Goal: Task Accomplishment & Management: Use online tool/utility

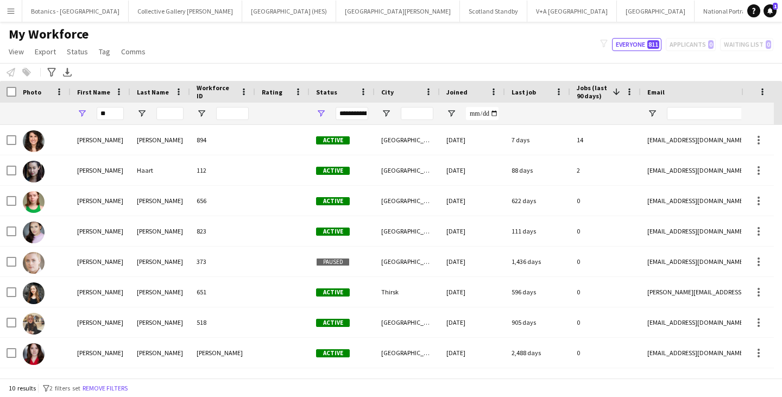
type input "*"
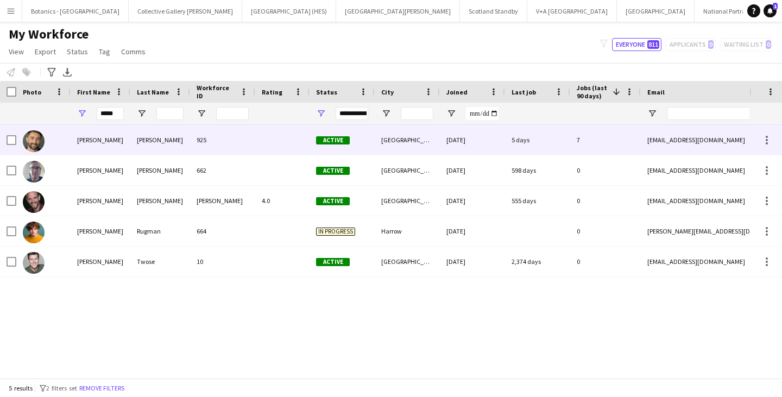
type input "*****"
click at [166, 146] on div "[PERSON_NAME]" at bounding box center [160, 140] width 60 height 30
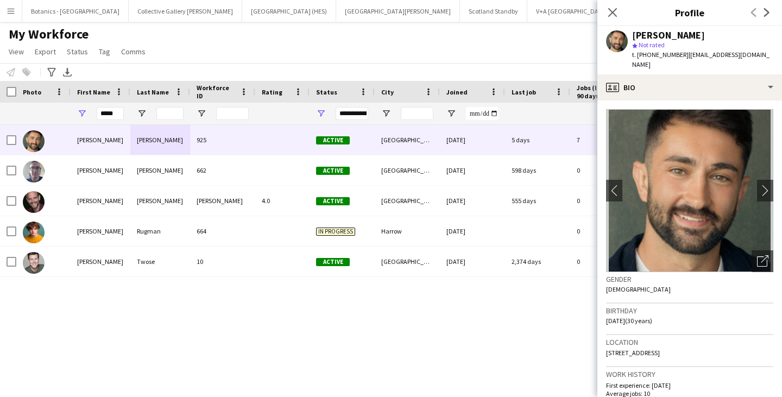
click at [209, 47] on div "My Workforce View Views Default view New view Update view Delete view Edit name…" at bounding box center [391, 44] width 782 height 37
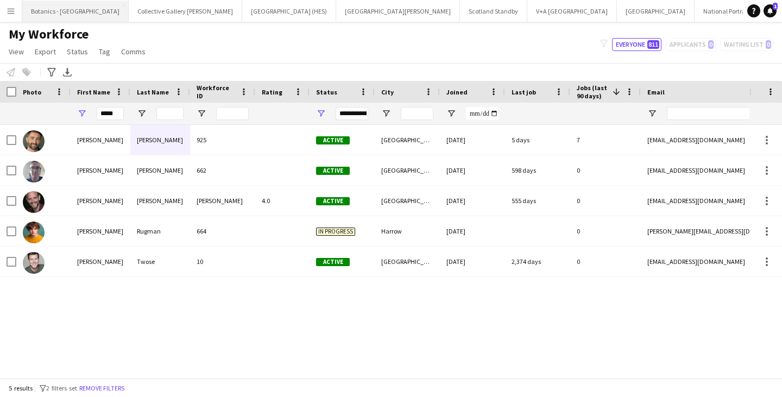
click at [54, 9] on button "Botanics - [GEOGRAPHIC_DATA] Close" at bounding box center [75, 11] width 106 height 21
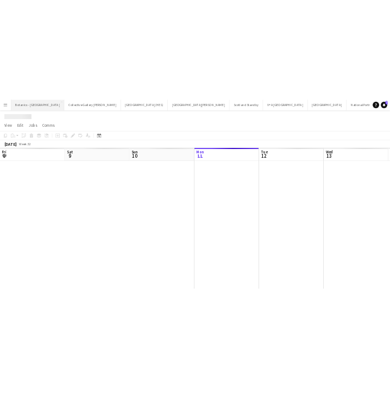
scroll to position [0, 260]
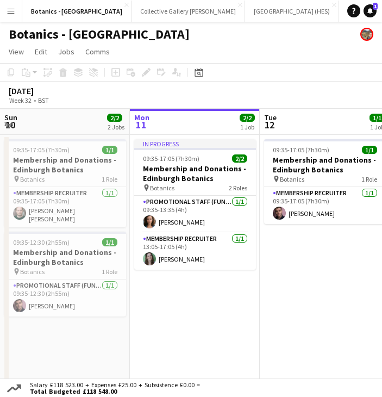
click at [15, 10] on button "Menu" at bounding box center [11, 11] width 22 height 22
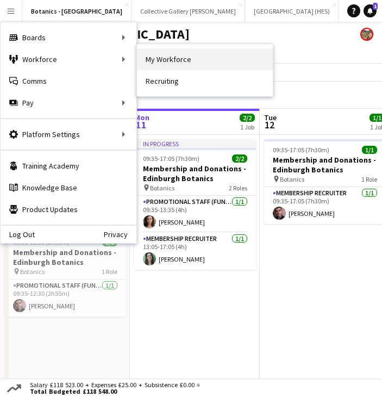
click at [180, 57] on link "My Workforce" at bounding box center [205, 59] width 136 height 22
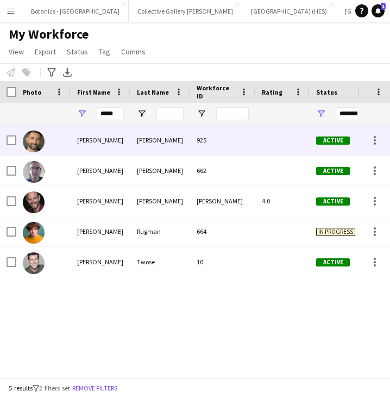
click at [147, 139] on div "[PERSON_NAME]" at bounding box center [160, 140] width 60 height 30
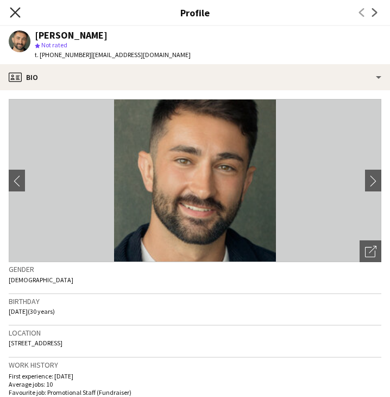
click at [14, 12] on icon at bounding box center [15, 12] width 10 height 10
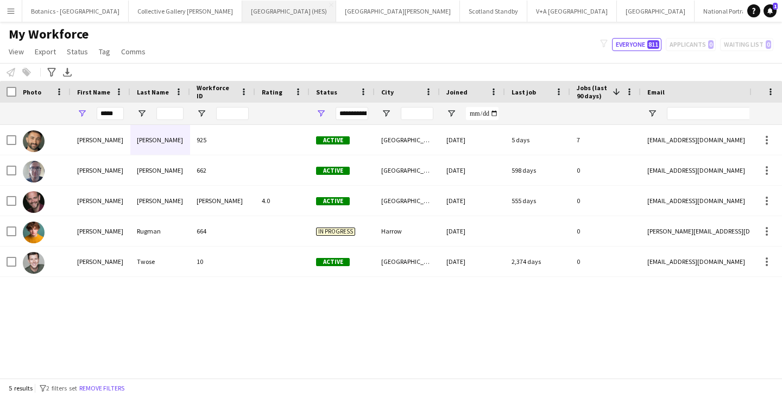
click at [242, 12] on button "[GEOGRAPHIC_DATA] (HES) Close" at bounding box center [289, 11] width 94 height 21
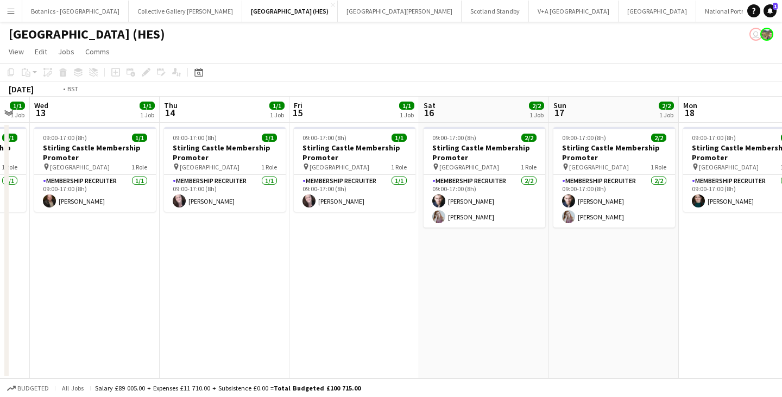
drag, startPoint x: 760, startPoint y: 228, endPoint x: 8, endPoint y: 251, distance: 752.3
click at [7, 251] on div "Fri 8 1/1 1 Job Sat 9 2/2 1 Job Sun 10 2/2 1 Job Mon 11 1/1 1 Job Tue 12 1/1 1 …" at bounding box center [391, 238] width 782 height 282
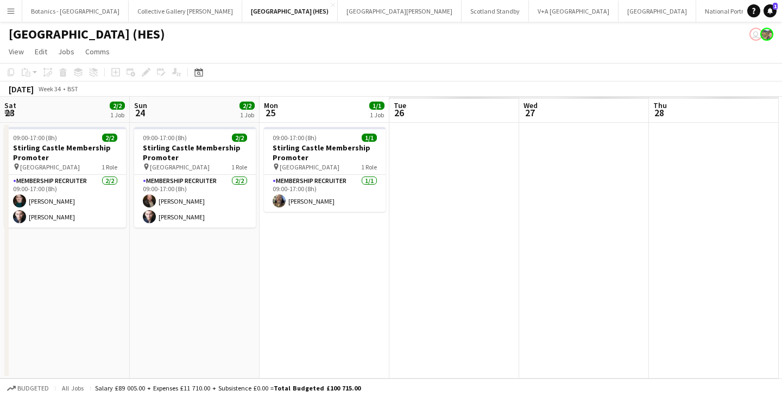
drag, startPoint x: 688, startPoint y: 231, endPoint x: 52, endPoint y: 237, distance: 636.3
click at [52, 237] on app-calendar-viewport "Mon 18 1/1 1 Job Tue 19 1/1 1 Job Wed 20 1/1 1 Job Thu 21 1/1 1 Job Fri 22 1/1 …" at bounding box center [391, 238] width 782 height 282
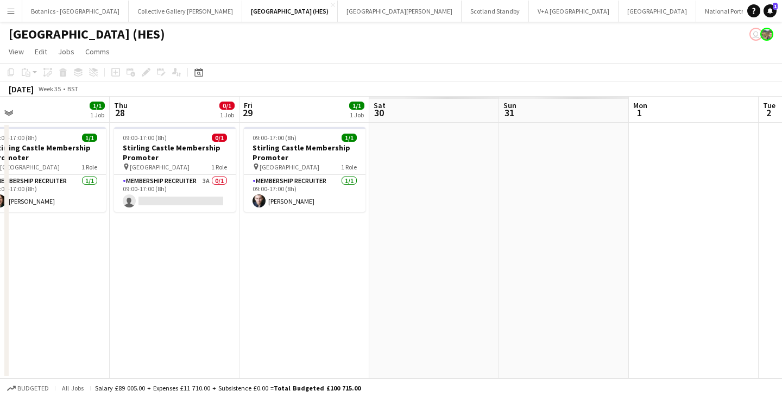
drag, startPoint x: 76, startPoint y: 234, endPoint x: 80, endPoint y: 225, distance: 9.2
click at [47, 231] on app-calendar-viewport "Sat 23 2/2 1 Job Sun 24 2/2 1 Job Mon 25 1/1 1 Job Tue 26 1/1 1 Job Wed 27 1/1 …" at bounding box center [391, 238] width 782 height 282
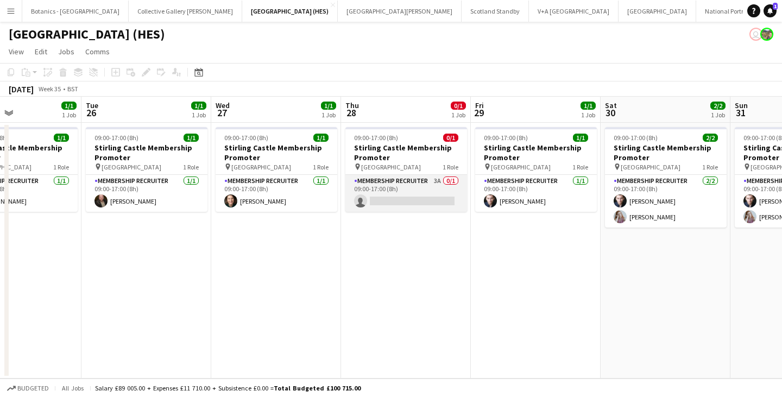
click at [396, 200] on app-card-role "Membership Recruiter 3A 0/1 09:00-17:00 (8h) single-neutral-actions" at bounding box center [407, 193] width 122 height 37
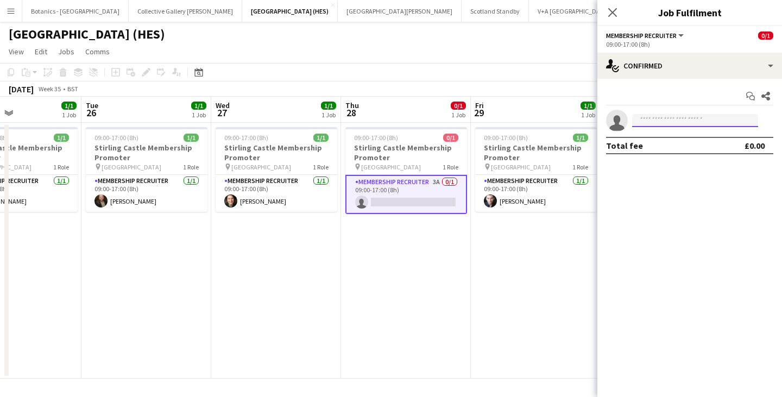
click at [674, 122] on input at bounding box center [695, 120] width 126 height 13
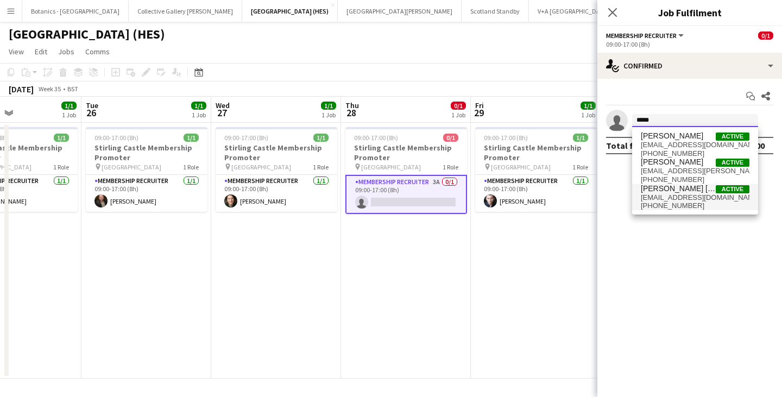
type input "*****"
click at [675, 192] on span "[PERSON_NAME] [PERSON_NAME]" at bounding box center [678, 188] width 75 height 9
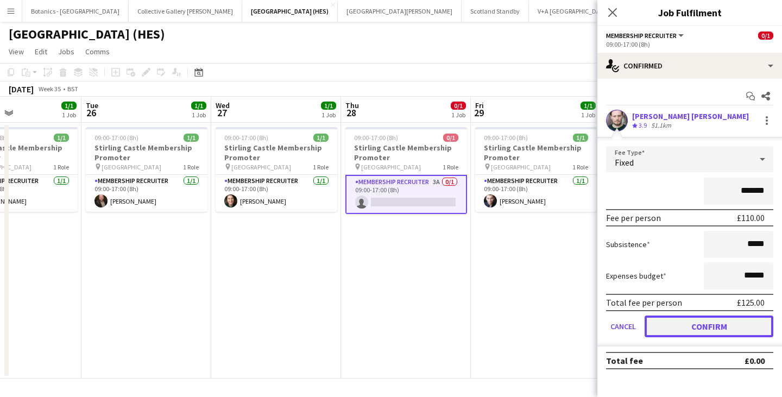
click at [712, 325] on button "Confirm" at bounding box center [709, 327] width 129 height 22
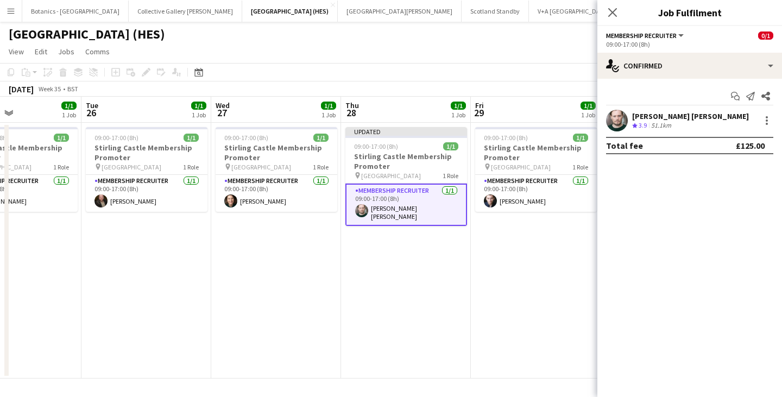
click at [443, 284] on app-date-cell "Updated 09:00-17:00 (8h) 1/1 [GEOGRAPHIC_DATA] Membership Promoter pin Stirling…" at bounding box center [406, 251] width 130 height 256
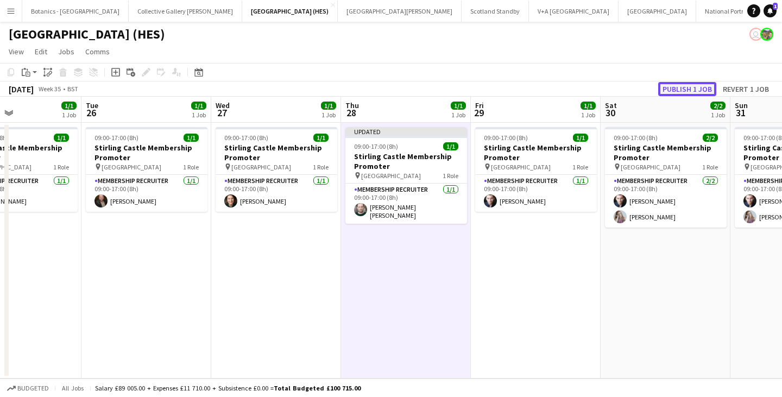
click at [687, 89] on button "Publish 1 job" at bounding box center [688, 89] width 58 height 14
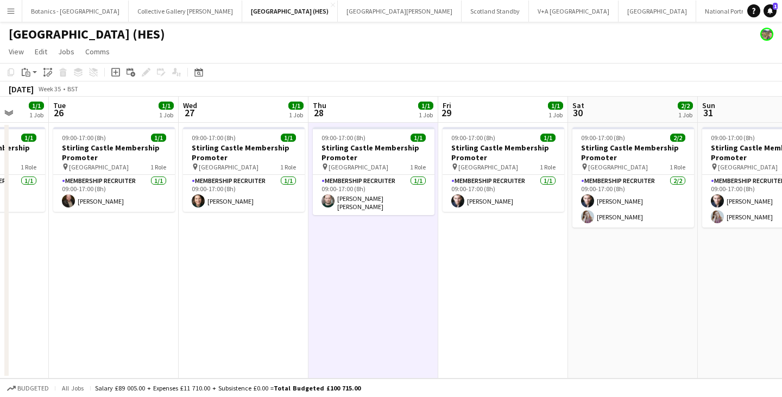
scroll to position [0, 345]
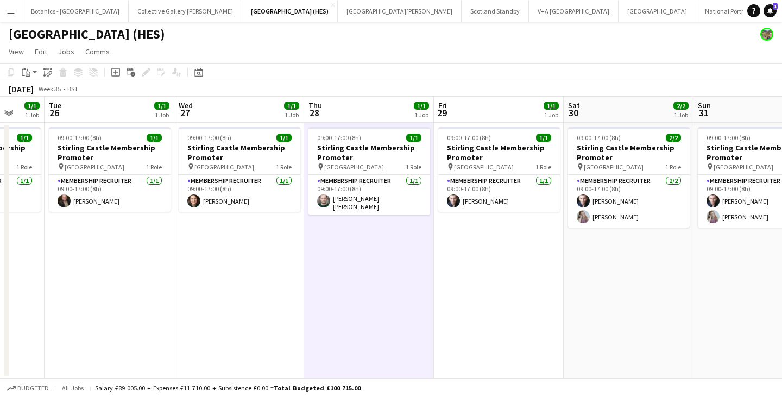
drag, startPoint x: 560, startPoint y: 231, endPoint x: 523, endPoint y: 234, distance: 37.1
click at [523, 234] on app-calendar-viewport "Sat 23 2/2 1 Job Sun 24 2/2 1 Job Mon 25 1/1 1 Job Tue 26 1/1 1 Job Wed 27 1/1 …" at bounding box center [391, 238] width 782 height 282
click at [338, 7] on button "[GEOGRAPHIC_DATA][PERSON_NAME] [GEOGRAPHIC_DATA] Close" at bounding box center [400, 11] width 124 height 21
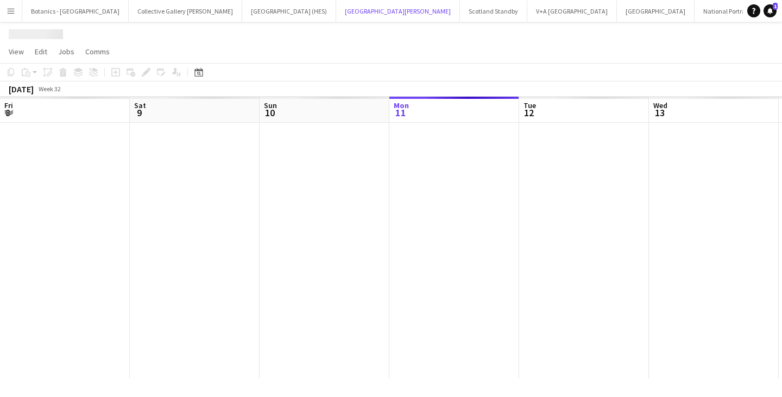
scroll to position [0, 260]
